Goal: Task Accomplishment & Management: Use online tool/utility

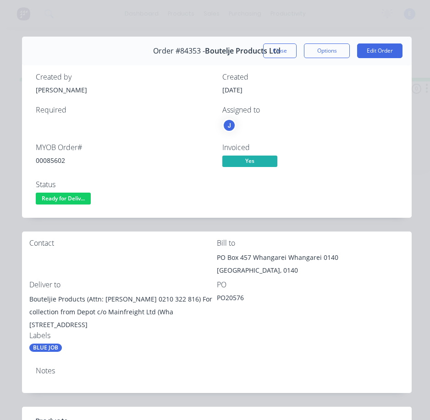
click at [69, 199] on span "Ready for Deliv..." at bounding box center [63, 198] width 55 height 11
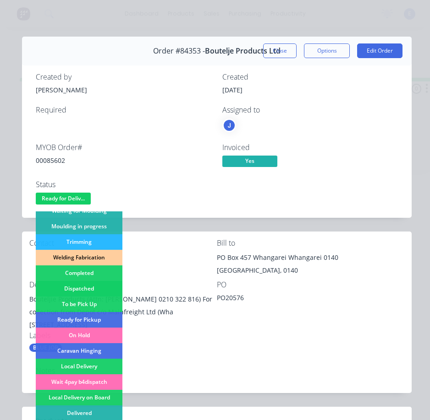
scroll to position [183, 0]
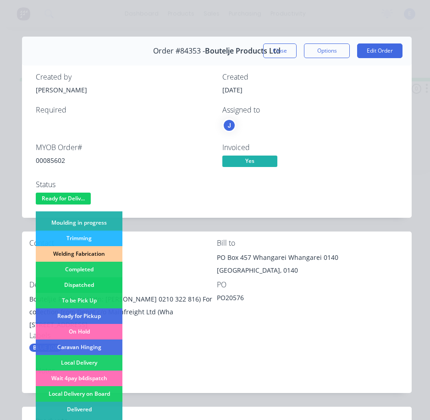
click at [102, 283] on div "Dispatched" at bounding box center [79, 286] width 87 height 16
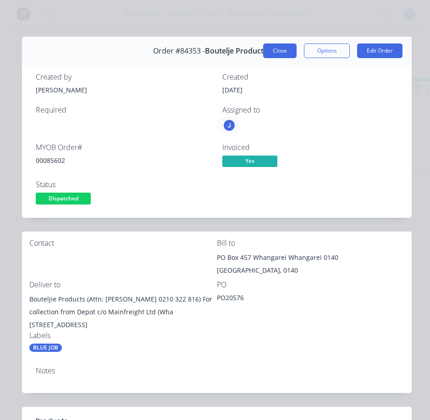
click at [278, 45] on button "Close" at bounding box center [279, 51] width 33 height 15
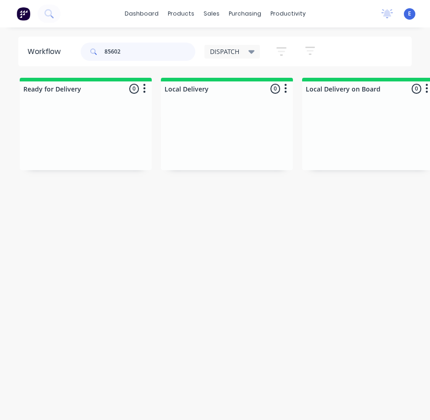
click at [136, 50] on input "85602" at bounding box center [149, 52] width 91 height 18
type input "85758"
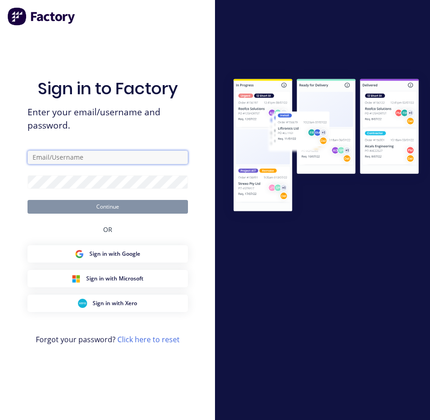
click at [85, 158] on input "text" at bounding box center [107, 158] width 160 height 14
type input "[EMAIL_ADDRESS][DOMAIN_NAME]"
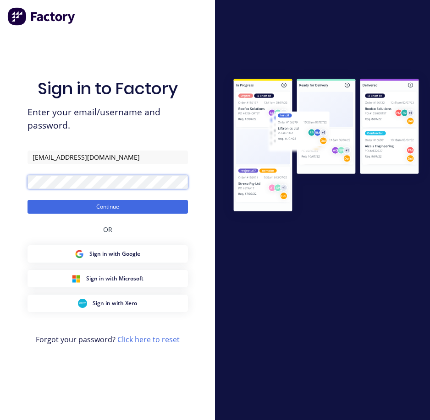
click at [27, 200] on button "Continue" at bounding box center [107, 207] width 160 height 14
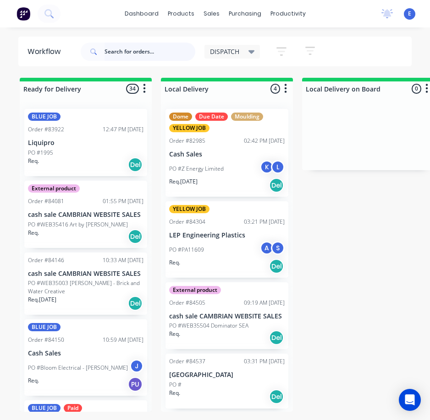
click at [136, 54] on input "text" at bounding box center [149, 52] width 91 height 18
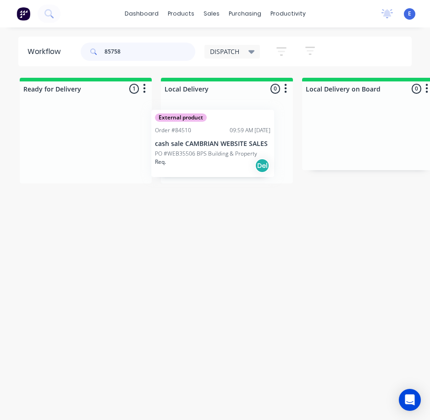
drag, startPoint x: 103, startPoint y: 166, endPoint x: 233, endPoint y: 168, distance: 130.1
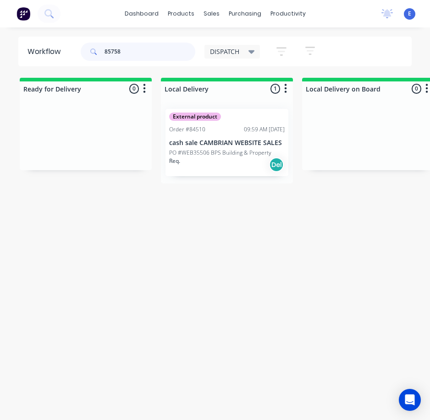
type input "85758"
click at [225, 224] on div "Workflow 85758 DISPATCH Save new view None edit DISPATCH (Default) edit CUT SHO…" at bounding box center [215, 229] width 430 height 384
drag, startPoint x: 142, startPoint y: 54, endPoint x: 40, endPoint y: 27, distance: 104.9
click at [40, 27] on div "dashboard products sales purchasing productivity dashboard products Product Cat…" at bounding box center [215, 192] width 430 height 384
click at [253, 293] on div "Workflow DISPATCH Save new view None edit DISPATCH (Default) edit CUT SHOP edit…" at bounding box center [215, 229] width 430 height 384
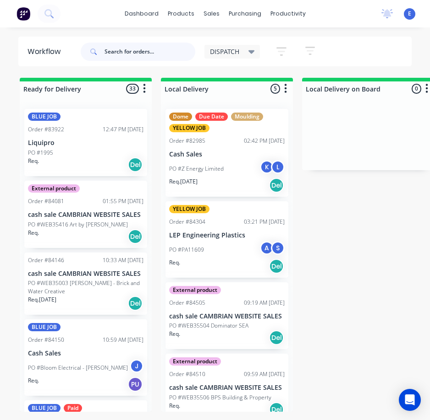
click at [131, 54] on input "text" at bounding box center [149, 52] width 91 height 18
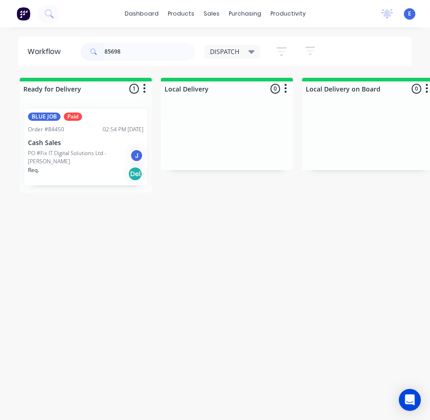
click at [76, 176] on div "Req. Del" at bounding box center [85, 174] width 115 height 16
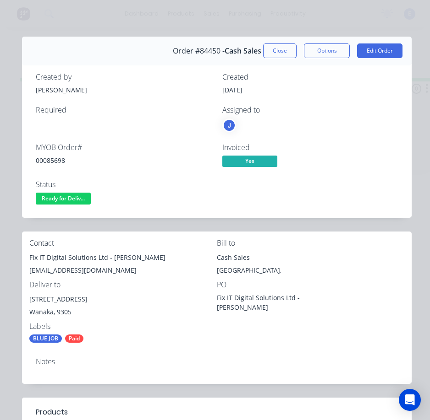
click at [56, 158] on div "00085698" at bounding box center [123, 161] width 175 height 10
copy div "00085698"
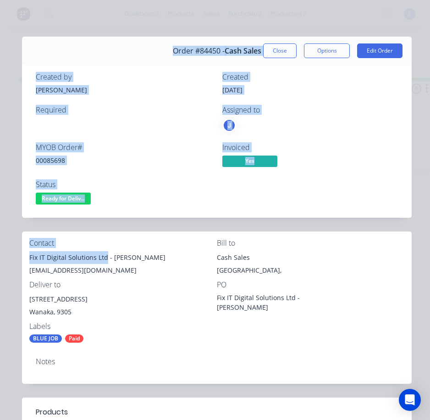
drag, startPoint x: 106, startPoint y: 259, endPoint x: 45, endPoint y: 259, distance: 60.9
click at [25, 254] on div "Contact Fix IT Digital Solutions Ltd - [PERSON_NAME] [EMAIL_ADDRESS][DOMAIN_NAM…" at bounding box center [216, 291] width 389 height 119
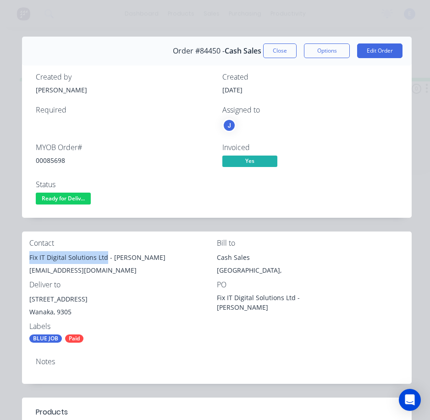
copy div "Fix IT Digital Solutions Ltd"
drag, startPoint x: 112, startPoint y: 256, endPoint x: 163, endPoint y: 261, distance: 51.6
click at [164, 262] on div "Fix IT Digital Solutions Ltd - [PERSON_NAME]" at bounding box center [122, 257] width 187 height 13
copy div "[PERSON_NAME]"
click at [60, 274] on div "[EMAIL_ADDRESS][DOMAIN_NAME]" at bounding box center [122, 270] width 187 height 13
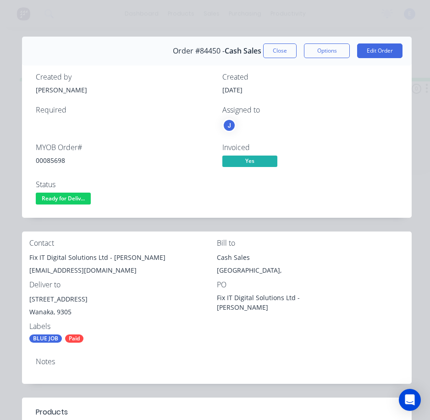
click at [60, 274] on div "[EMAIL_ADDRESS][DOMAIN_NAME]" at bounding box center [122, 270] width 187 height 13
click at [61, 273] on div "[EMAIL_ADDRESS][DOMAIN_NAME]" at bounding box center [122, 270] width 187 height 13
click at [62, 271] on div "[EMAIL_ADDRESS][DOMAIN_NAME]" at bounding box center [122, 270] width 187 height 13
click at [61, 271] on div "[EMAIL_ADDRESS][DOMAIN_NAME]" at bounding box center [122, 270] width 187 height 13
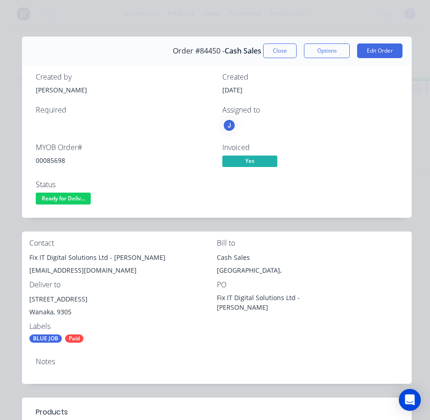
click at [44, 286] on div "Deliver to" at bounding box center [122, 285] width 187 height 9
drag, startPoint x: 73, startPoint y: 299, endPoint x: 48, endPoint y: 306, distance: 25.8
click at [48, 306] on div "[STREET_ADDRESS]" at bounding box center [122, 307] width 187 height 29
click at [93, 306] on div "[STREET_ADDRESS]" at bounding box center [122, 299] width 187 height 13
drag, startPoint x: 74, startPoint y: 299, endPoint x: 33, endPoint y: 300, distance: 41.3
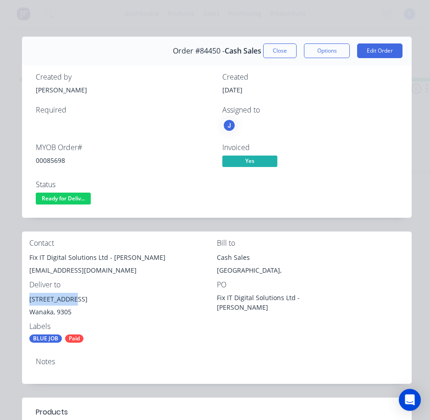
click at [28, 303] on div "Contact Fix IT Digital Solutions Ltd - [PERSON_NAME] [EMAIL_ADDRESS][DOMAIN_NAM…" at bounding box center [216, 291] width 389 height 119
copy div "[STREET_ADDRESS]"
click at [76, 302] on div "[STREET_ADDRESS]" at bounding box center [122, 299] width 187 height 13
drag, startPoint x: 77, startPoint y: 302, endPoint x: 98, endPoint y: 301, distance: 20.6
click at [98, 301] on div "[STREET_ADDRESS]" at bounding box center [122, 299] width 187 height 13
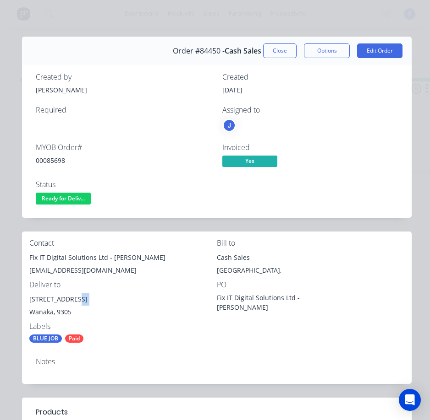
copy div "Shop 6"
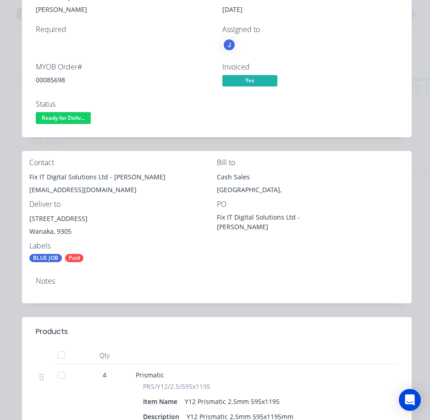
click at [158, 197] on div "Fix IT Digital Solutions Ltd - [PERSON_NAME] [EMAIL_ADDRESS][DOMAIN_NAME]" at bounding box center [122, 185] width 187 height 29
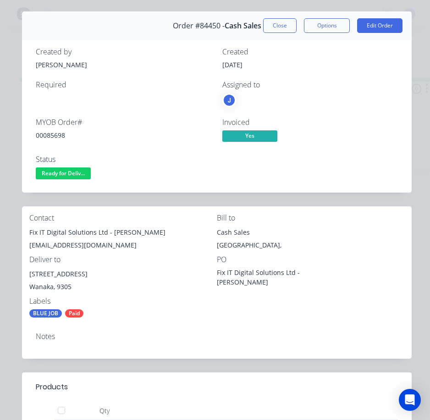
scroll to position [46, 0]
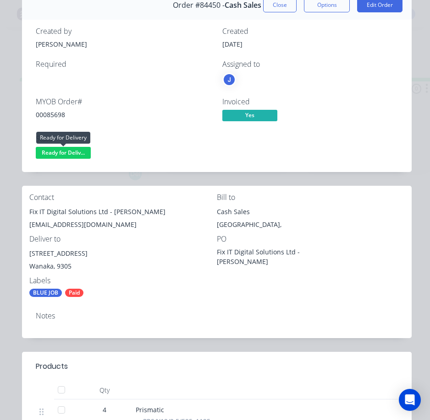
click at [77, 154] on span "Ready for Deliv..." at bounding box center [63, 152] width 55 height 11
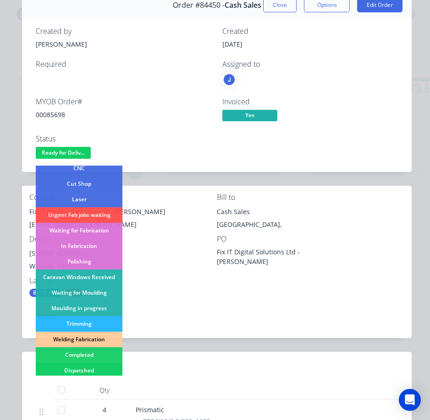
scroll to position [137, 0]
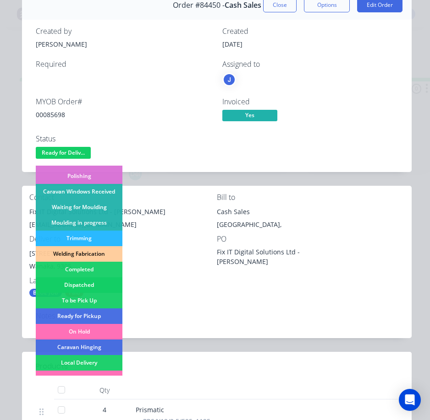
click at [100, 280] on div "Dispatched" at bounding box center [79, 286] width 87 height 16
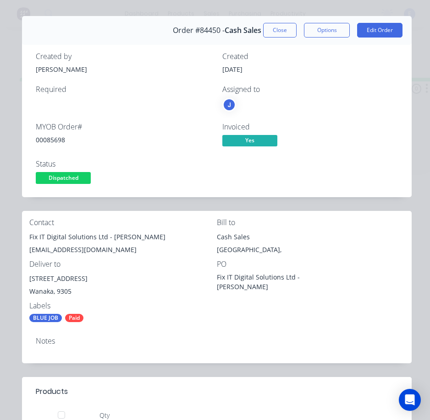
scroll to position [0, 0]
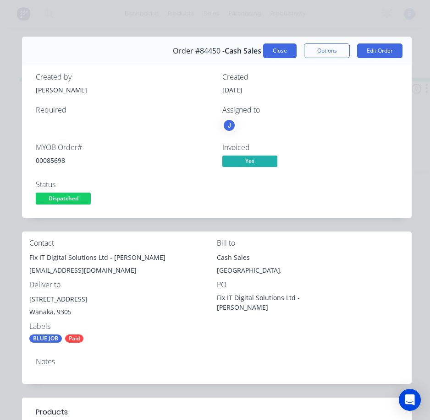
click at [275, 54] on button "Close" at bounding box center [279, 51] width 33 height 15
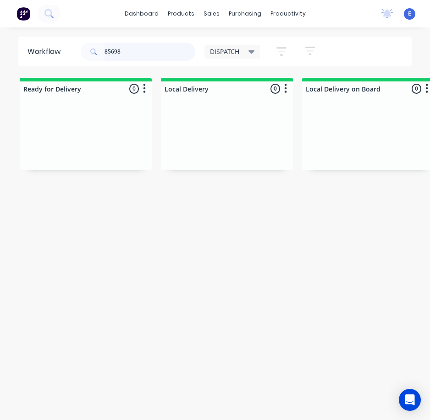
click at [128, 52] on input "85698" at bounding box center [149, 52] width 91 height 18
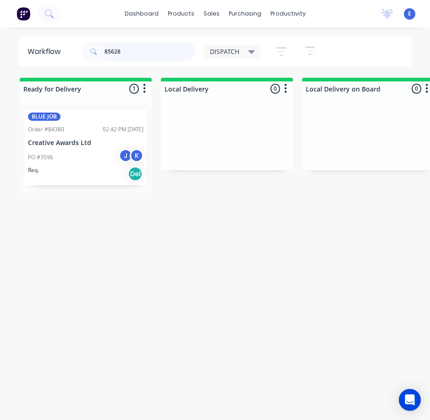
type input "85628"
click at [90, 169] on div "Req. Del" at bounding box center [85, 174] width 115 height 16
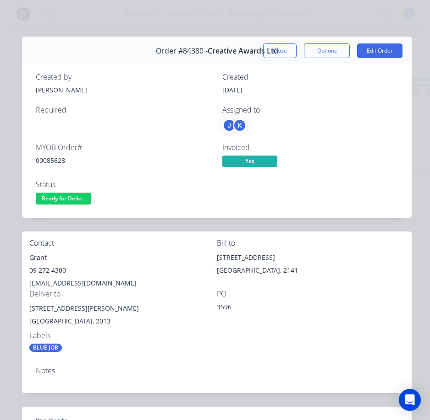
click at [56, 156] on div "00085628" at bounding box center [123, 161] width 175 height 10
click at [56, 157] on div "00085628" at bounding box center [123, 161] width 175 height 10
copy div "00085628"
click at [39, 257] on div "Grant" at bounding box center [122, 257] width 187 height 13
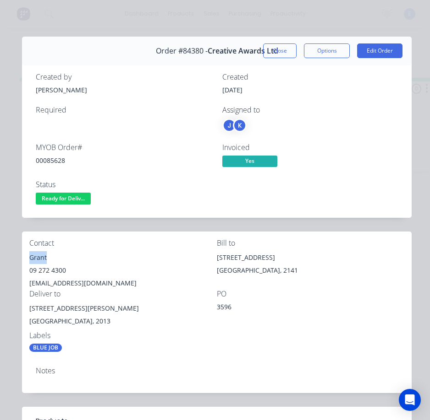
copy div "Grant"
click at [43, 269] on div "09 272 4300" at bounding box center [122, 270] width 187 height 13
click at [42, 269] on div "09 272 4300" at bounding box center [122, 270] width 187 height 13
copy div "09 272 4300"
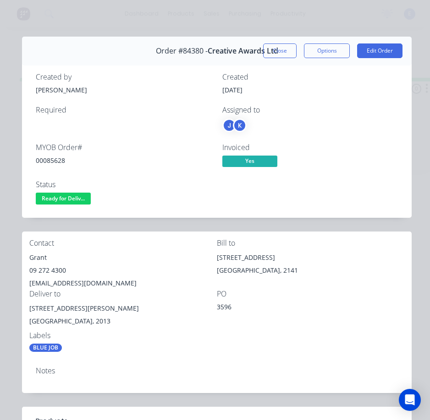
click at [68, 280] on div "[EMAIL_ADDRESS][DOMAIN_NAME]" at bounding box center [122, 283] width 187 height 13
copy div "[EMAIL_ADDRESS][DOMAIN_NAME]"
drag, startPoint x: 100, startPoint y: 306, endPoint x: 27, endPoint y: 312, distance: 73.5
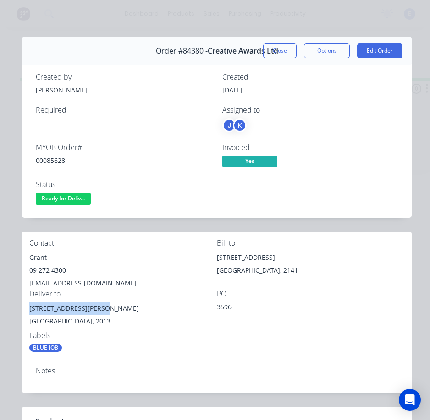
click at [27, 312] on div "Contact Grant [PHONE_NUMBER] [EMAIL_ADDRESS][DOMAIN_NAME] Bill to [STREET_ADDRE…" at bounding box center [216, 296] width 389 height 128
copy div "[STREET_ADDRESS][PERSON_NAME]"
click at [158, 271] on div "09 272 4300" at bounding box center [122, 270] width 187 height 13
